Goal: Use online tool/utility: Utilize a website feature to perform a specific function

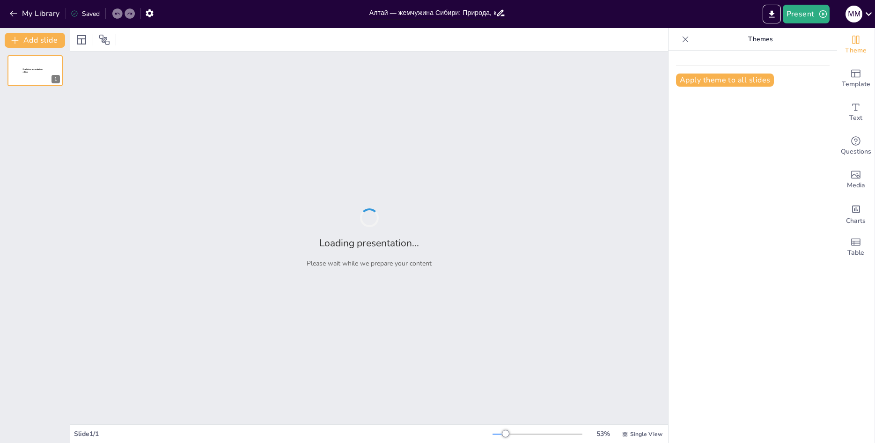
type input "Алтай — жемчужина Сибири: Природа, культура и история"
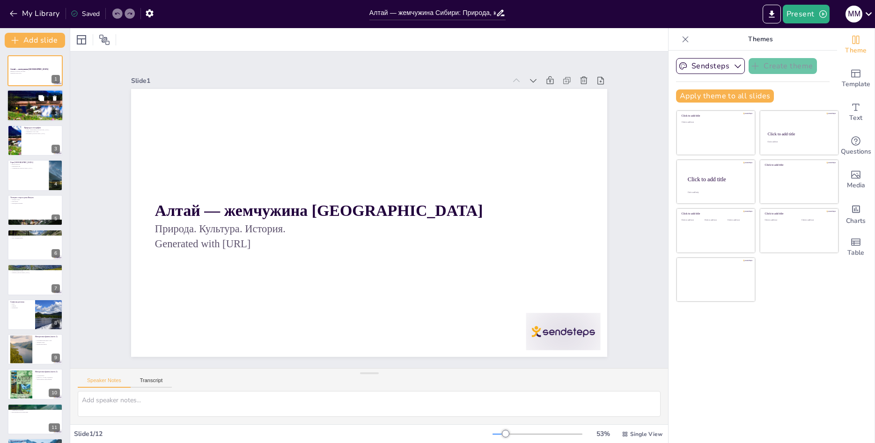
click at [30, 111] on div at bounding box center [35, 105] width 56 height 56
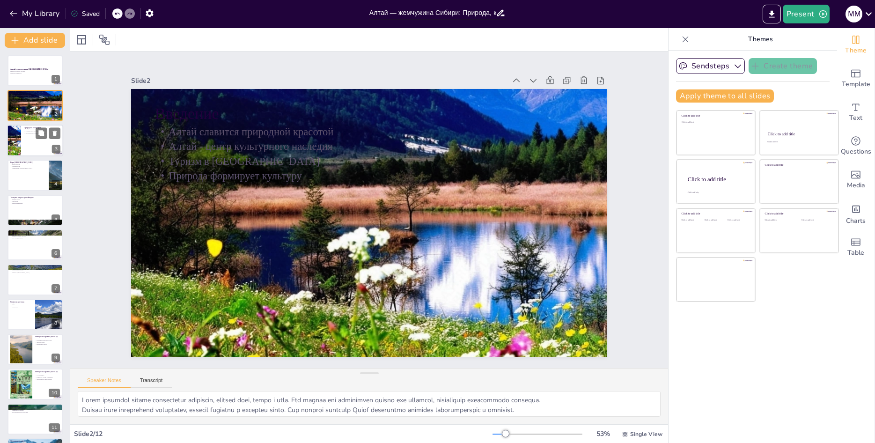
click at [23, 138] on div at bounding box center [35, 141] width 56 height 32
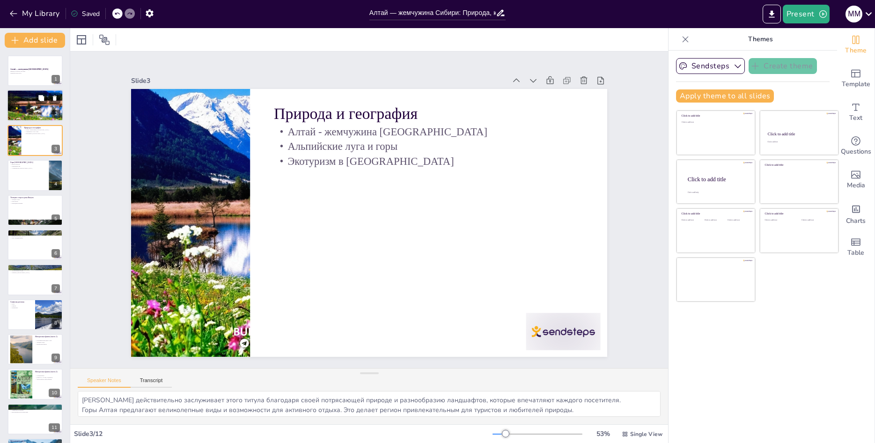
click at [22, 111] on div at bounding box center [35, 105] width 56 height 56
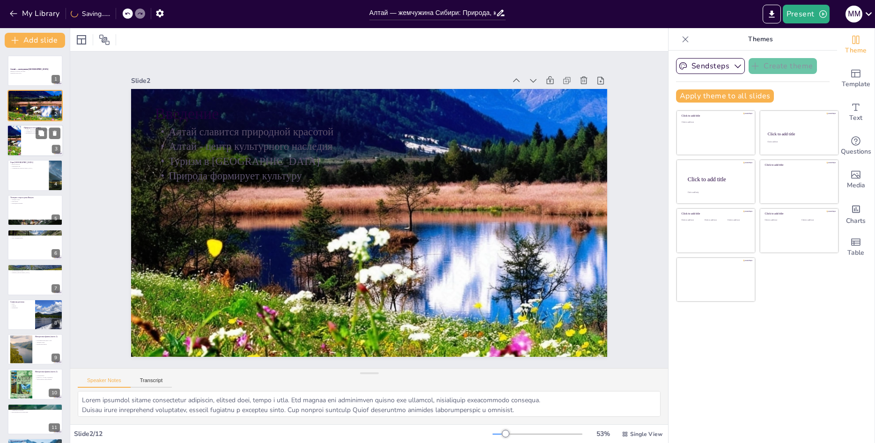
click at [27, 134] on p "Экотуризм в [GEOGRAPHIC_DATA]" at bounding box center [42, 133] width 37 height 2
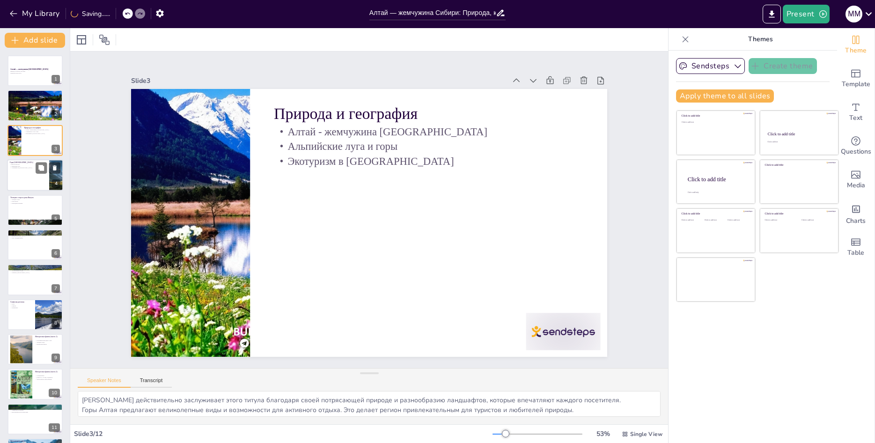
click at [30, 172] on div at bounding box center [35, 175] width 56 height 32
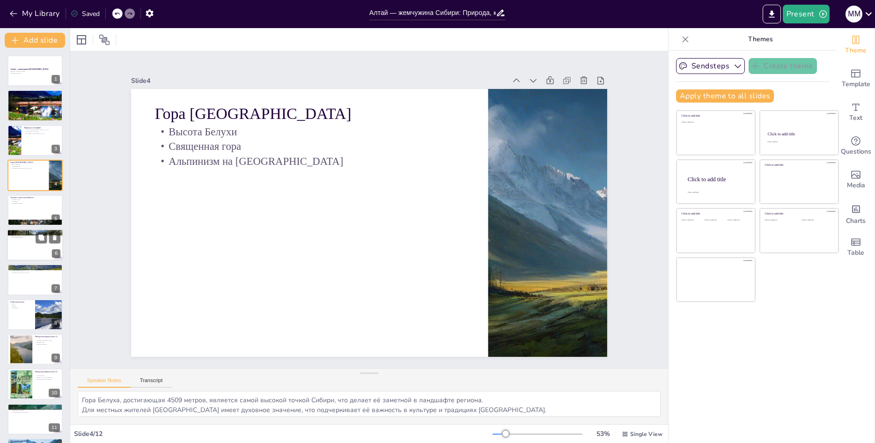
click at [25, 244] on div at bounding box center [35, 245] width 56 height 32
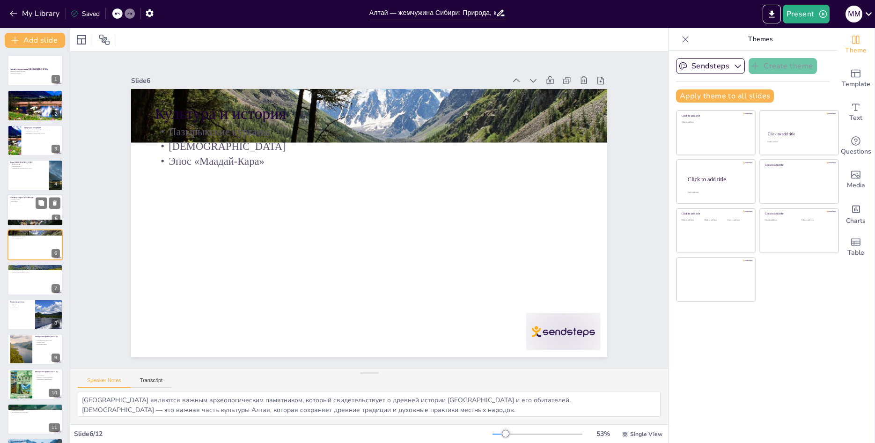
click at [30, 218] on div at bounding box center [35, 210] width 56 height 32
type textarea "Телецкое озеро привлекает внимание своим размером и красотой, что делает его по…"
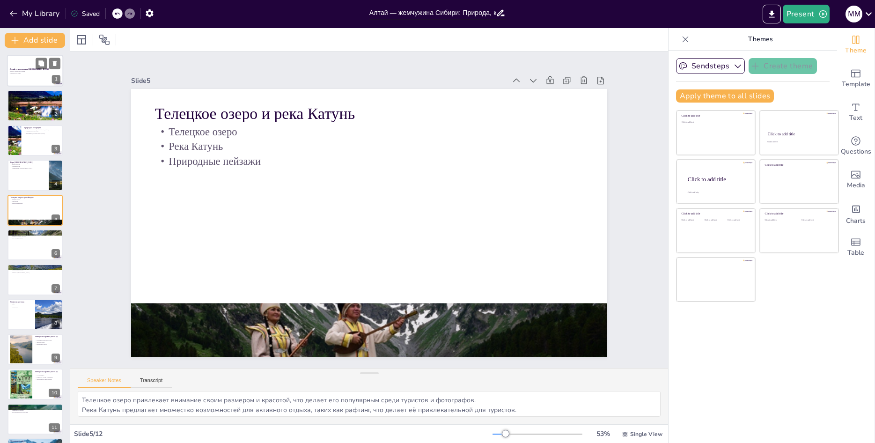
click at [35, 80] on div at bounding box center [35, 71] width 56 height 32
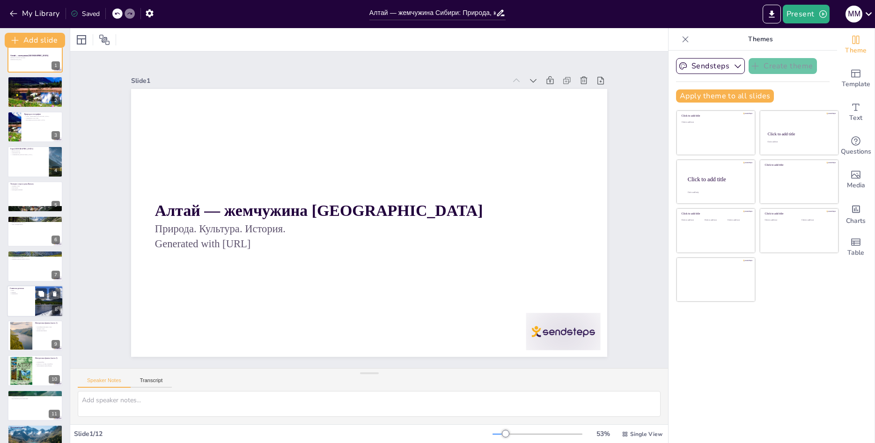
scroll to position [34, 0]
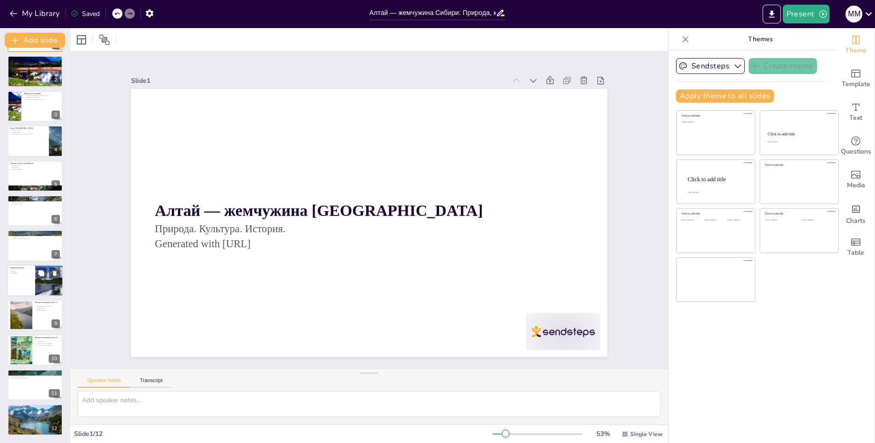
click at [23, 285] on div at bounding box center [35, 281] width 56 height 32
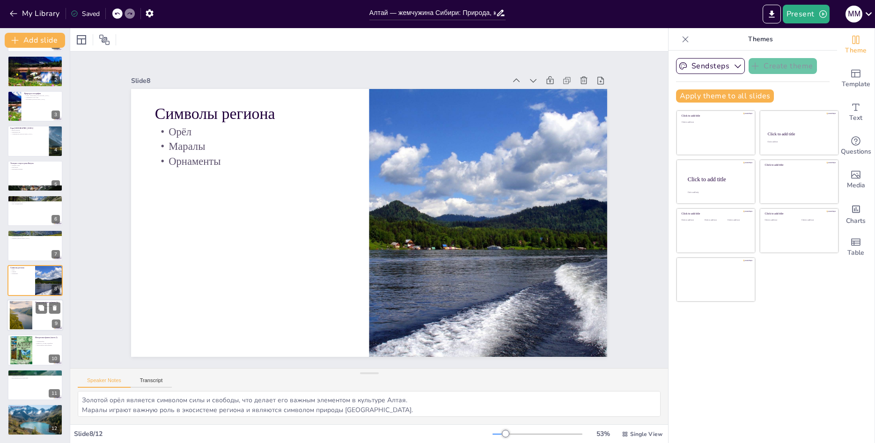
click at [27, 319] on div at bounding box center [21, 315] width 56 height 29
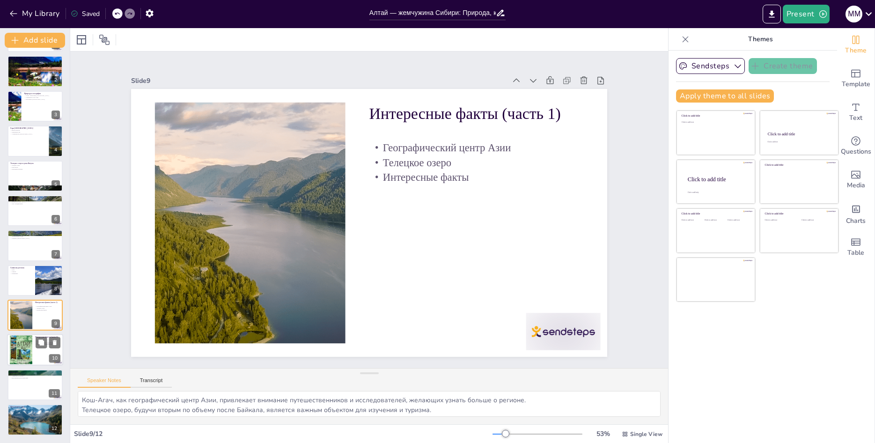
click at [23, 346] on div at bounding box center [21, 351] width 22 height 36
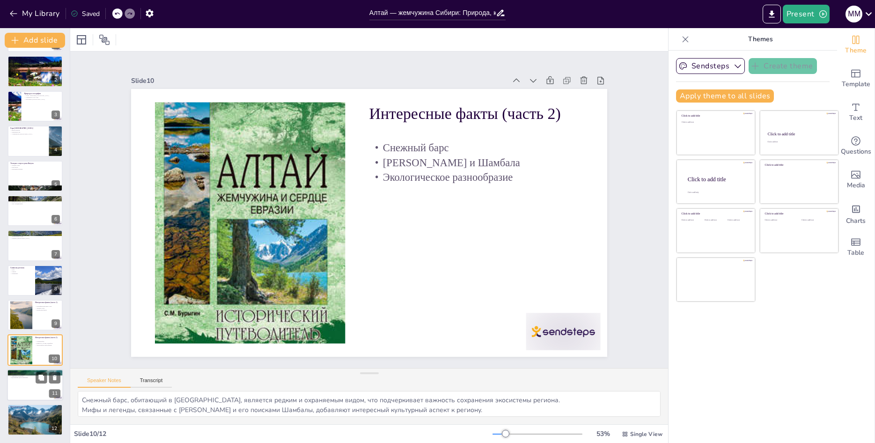
click at [23, 380] on div at bounding box center [35, 385] width 56 height 32
type textarea "[GEOGRAPHIC_DATA] считается «местом силы» благодаря своей природной красоте и к…"
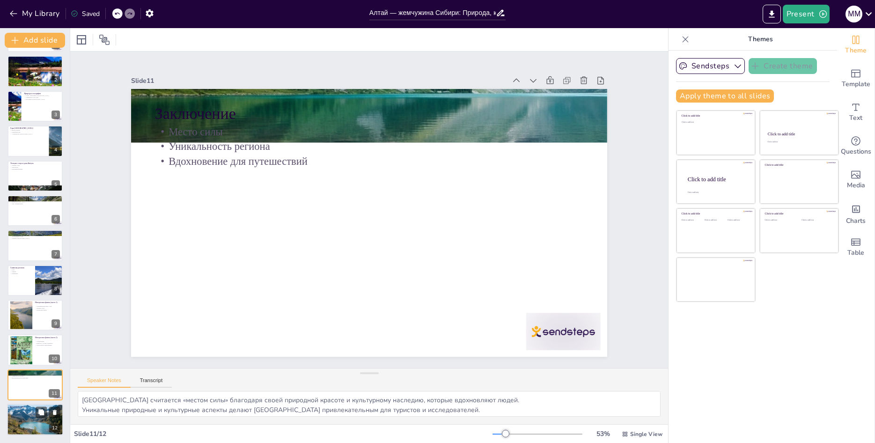
click at [37, 426] on div at bounding box center [35, 419] width 56 height 37
